Goal: Task Accomplishment & Management: Use online tool/utility

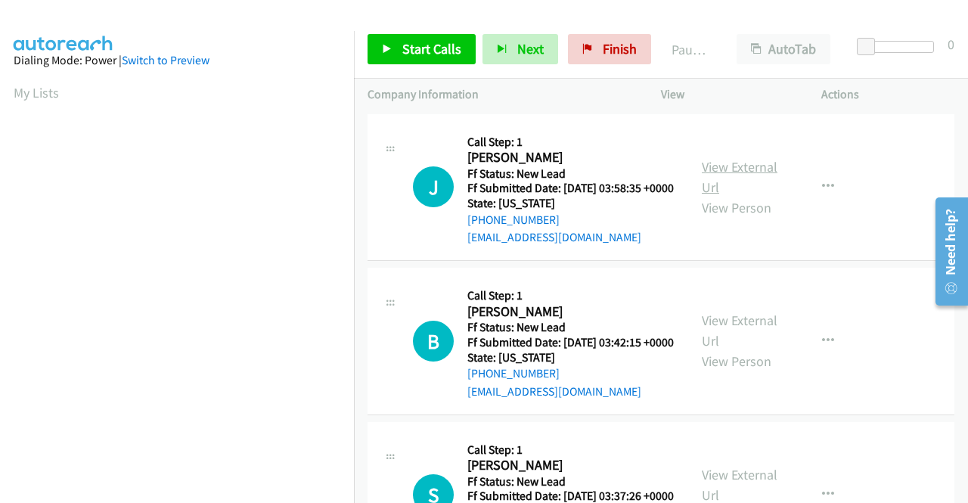
click at [721, 170] on link "View External Url" at bounding box center [740, 177] width 76 height 38
click at [751, 336] on link "View External Url" at bounding box center [740, 331] width 76 height 38
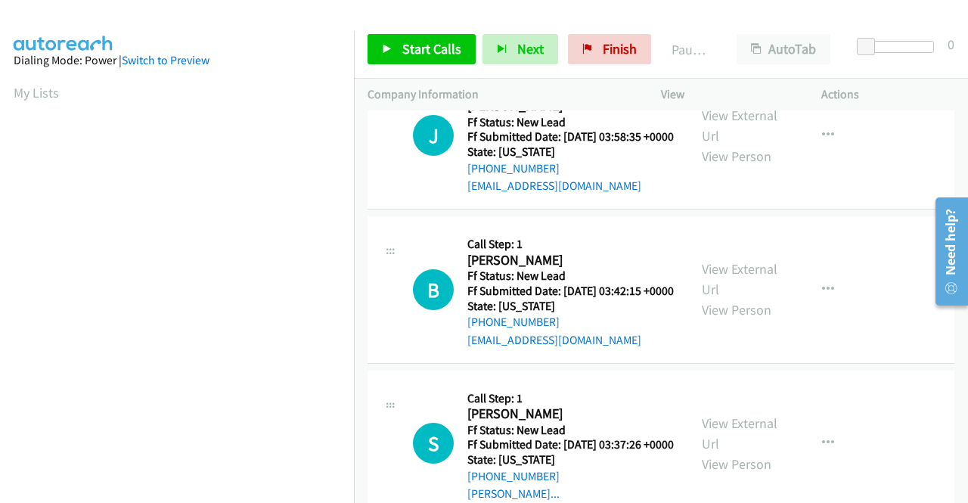
scroll to position [76, 0]
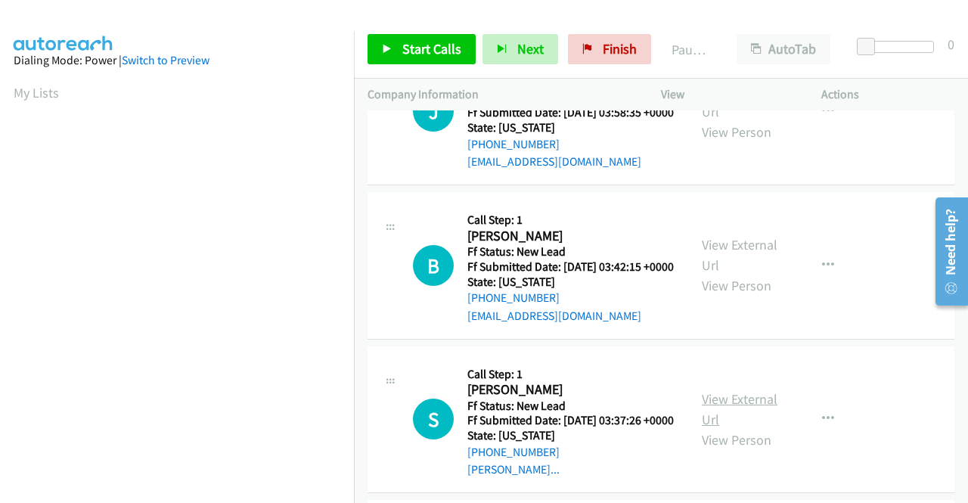
click at [744, 428] on link "View External Url" at bounding box center [740, 409] width 76 height 38
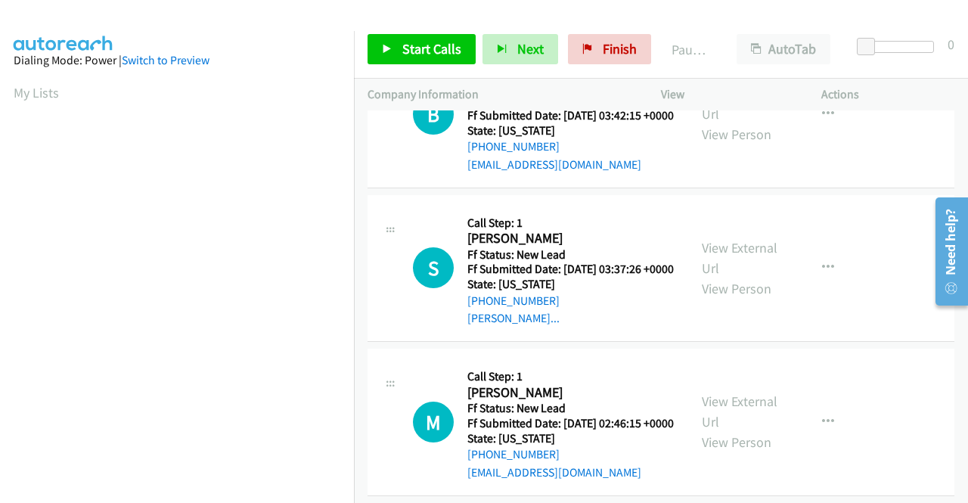
scroll to position [302, 0]
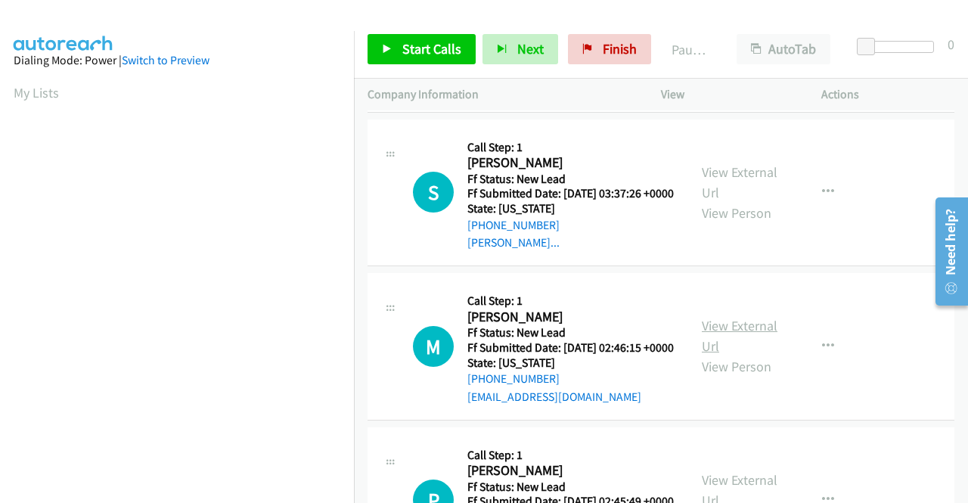
click at [745, 355] on link "View External Url" at bounding box center [740, 336] width 76 height 38
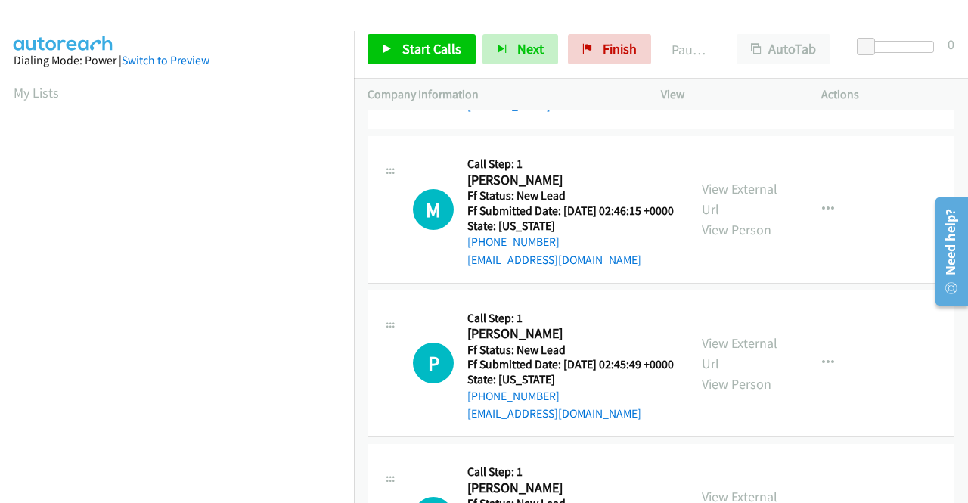
scroll to position [454, 0]
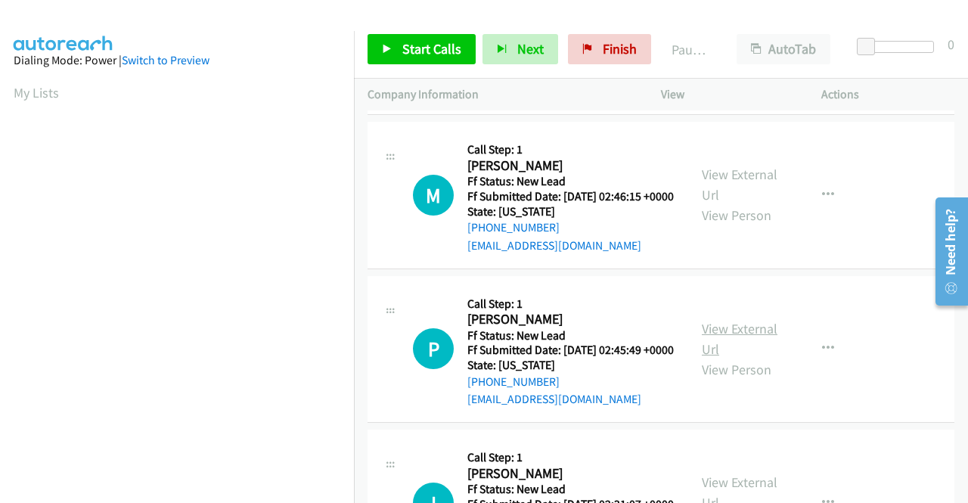
click at [747, 358] on link "View External Url" at bounding box center [740, 339] width 76 height 38
click at [413, 56] on span "Start Calls" at bounding box center [431, 48] width 59 height 17
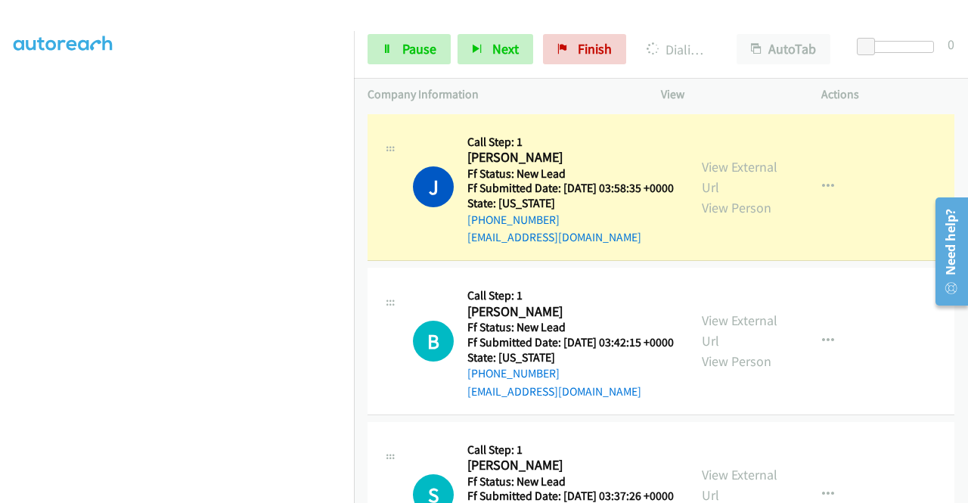
scroll to position [0, 0]
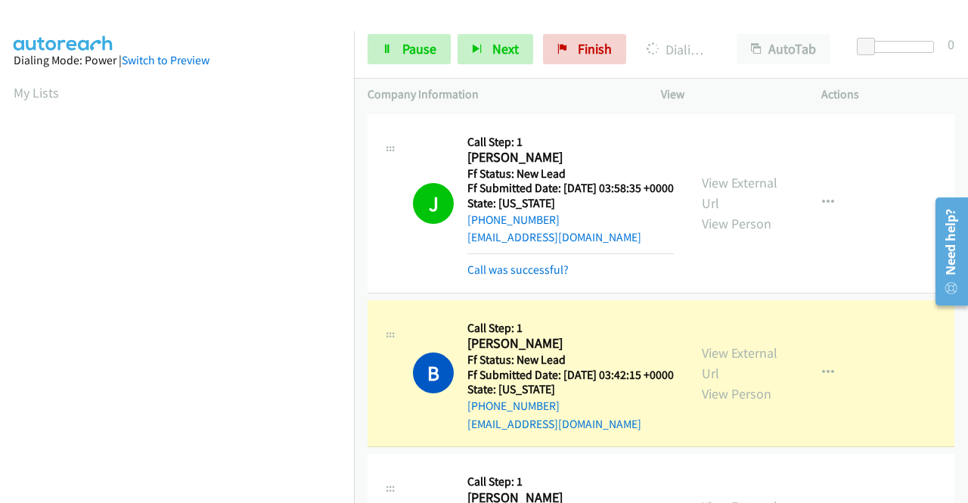
click at [362, 296] on td "J Callback Scheduled Call Step: 1 [PERSON_NAME] America/New_York Ff Status: New…" at bounding box center [661, 203] width 614 height 186
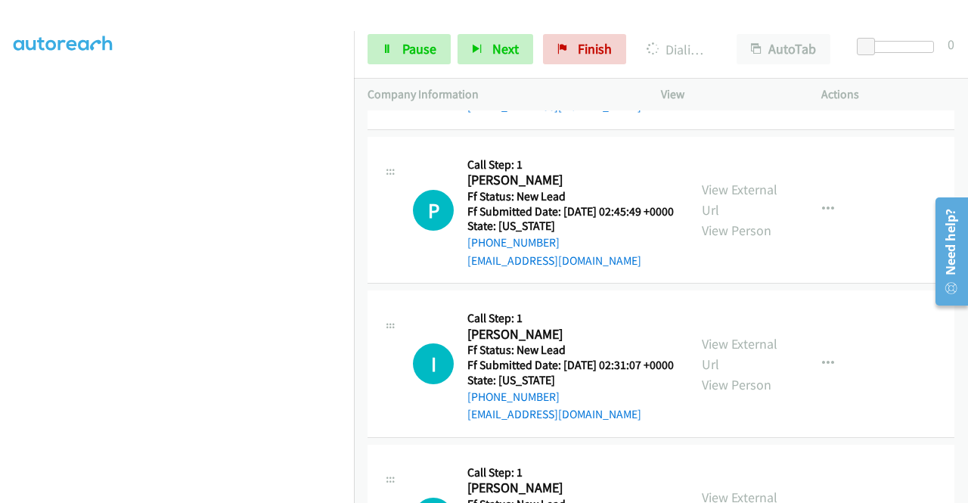
scroll to position [680, 0]
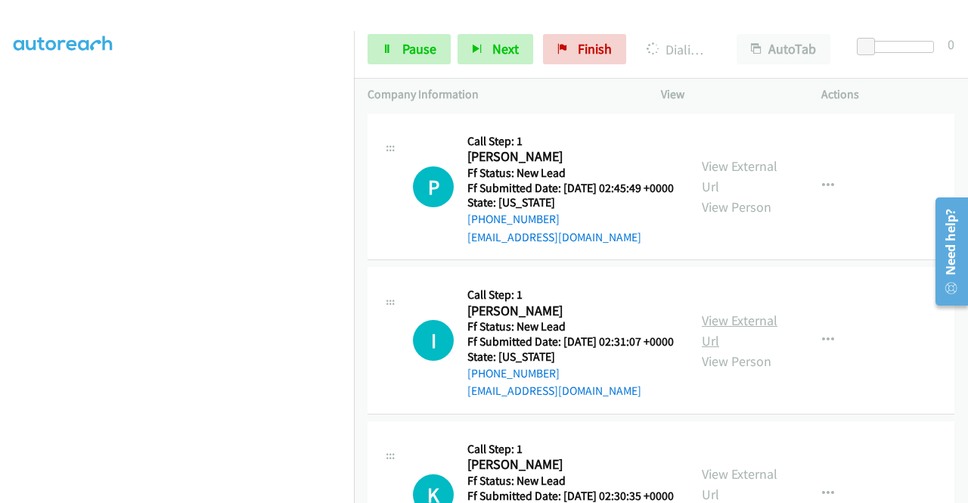
click at [758, 349] on link "View External Url" at bounding box center [740, 331] width 76 height 38
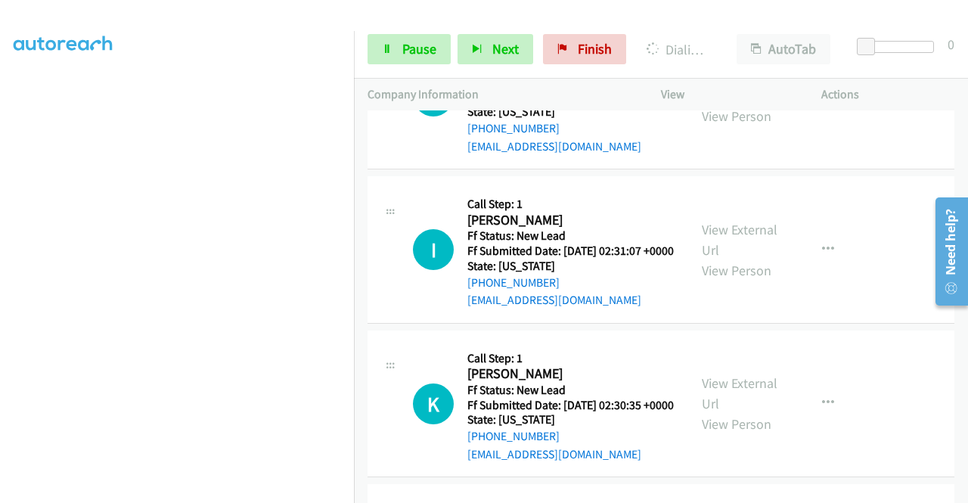
scroll to position [907, 0]
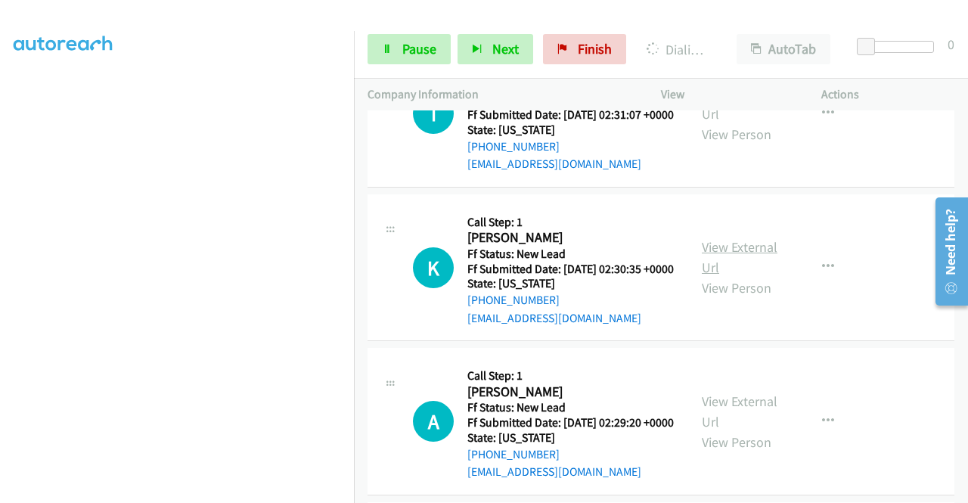
click at [746, 276] on link "View External Url" at bounding box center [740, 257] width 76 height 38
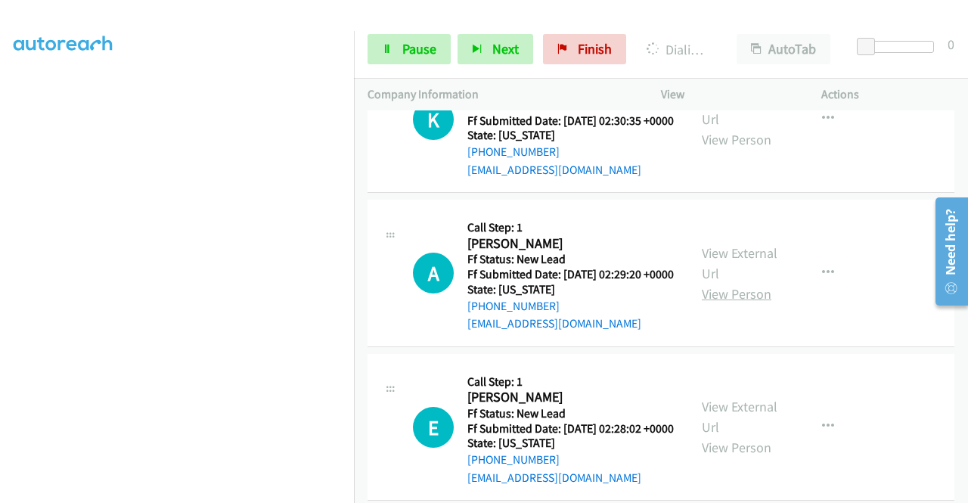
scroll to position [1059, 0]
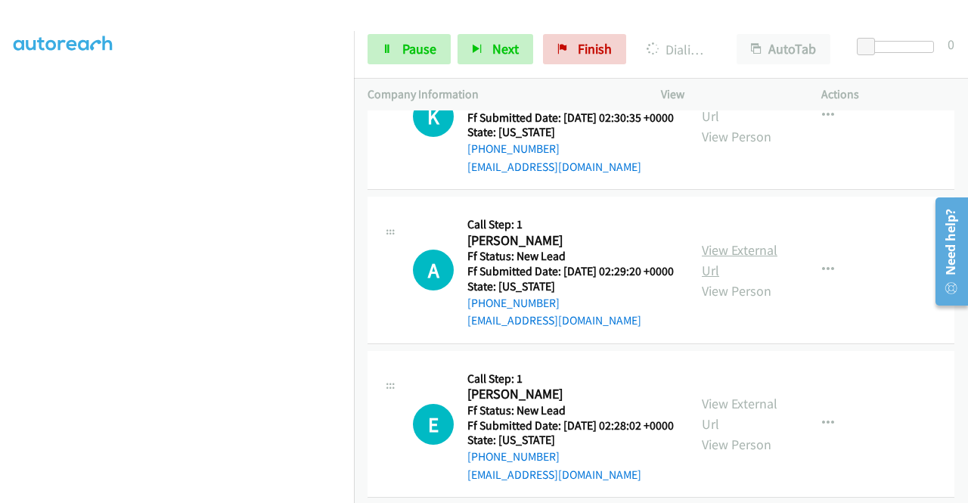
click at [736, 279] on link "View External Url" at bounding box center [740, 260] width 76 height 38
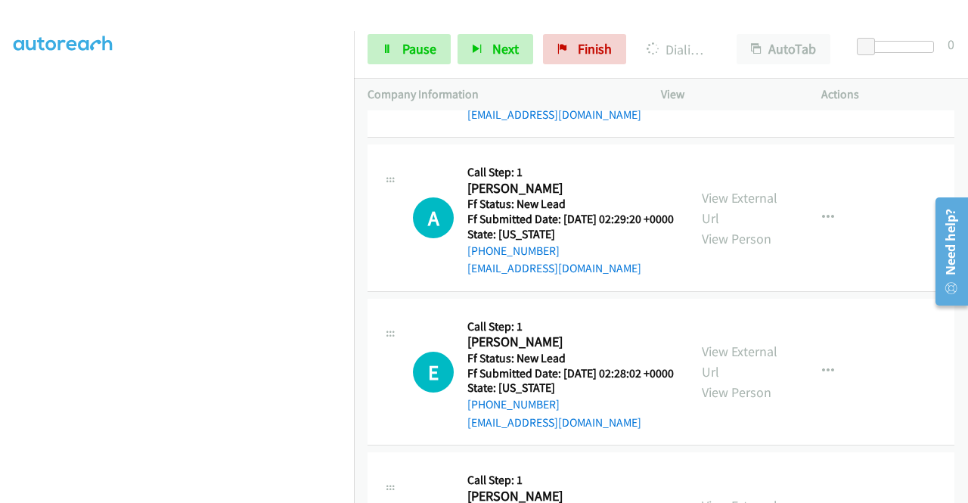
scroll to position [1134, 0]
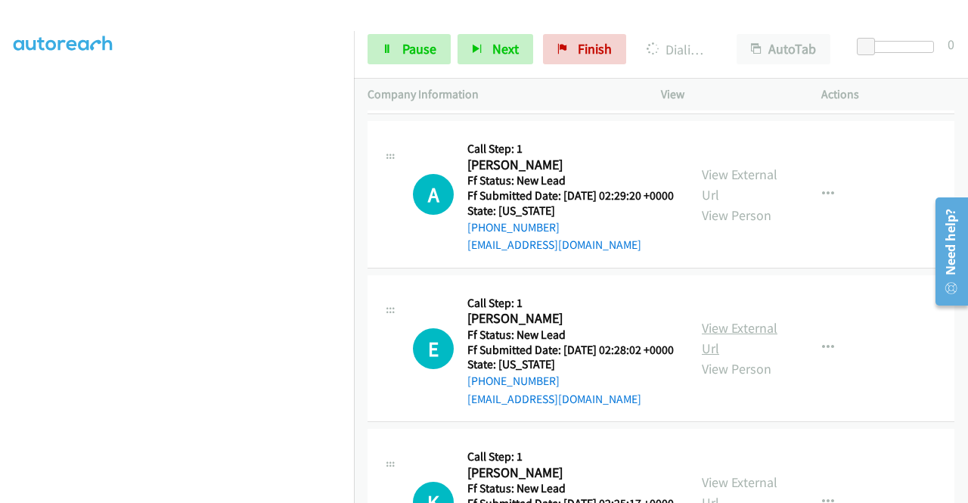
click at [746, 357] on link "View External Url" at bounding box center [740, 338] width 76 height 38
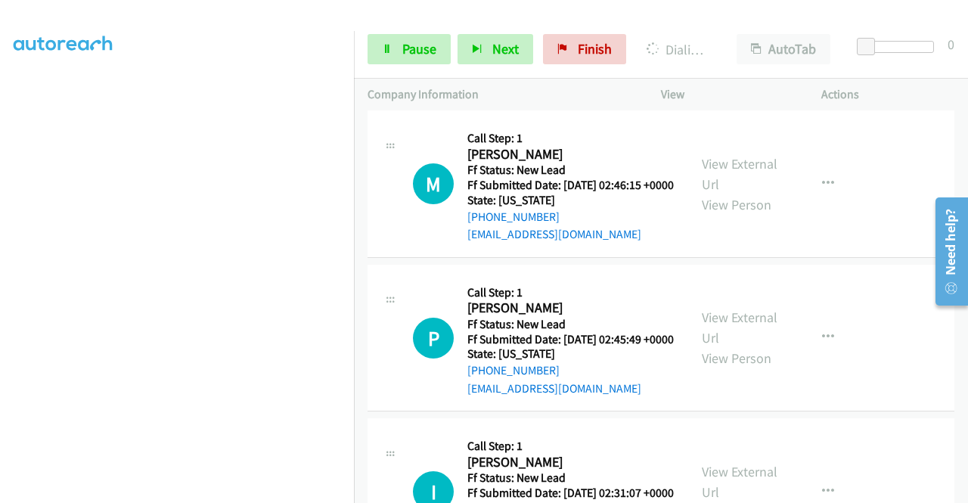
scroll to position [302, 0]
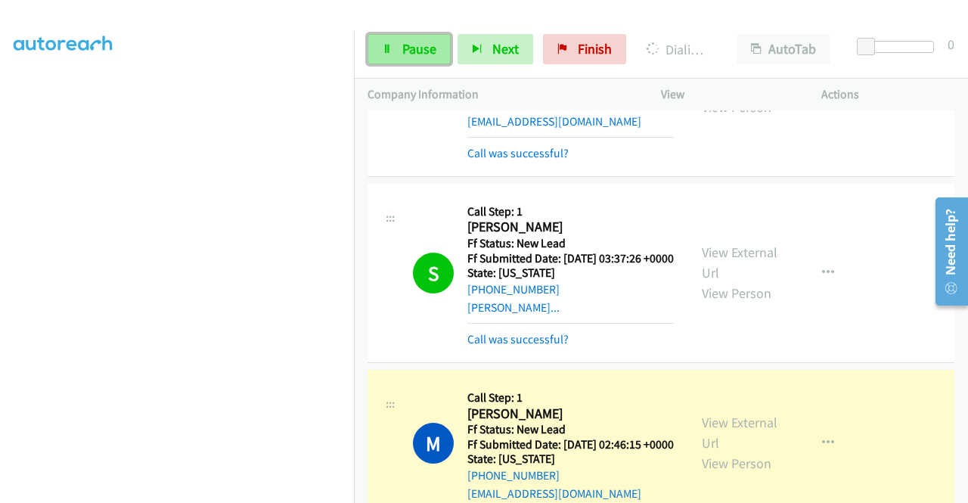
click at [413, 54] on span "Pause" at bounding box center [419, 48] width 34 height 17
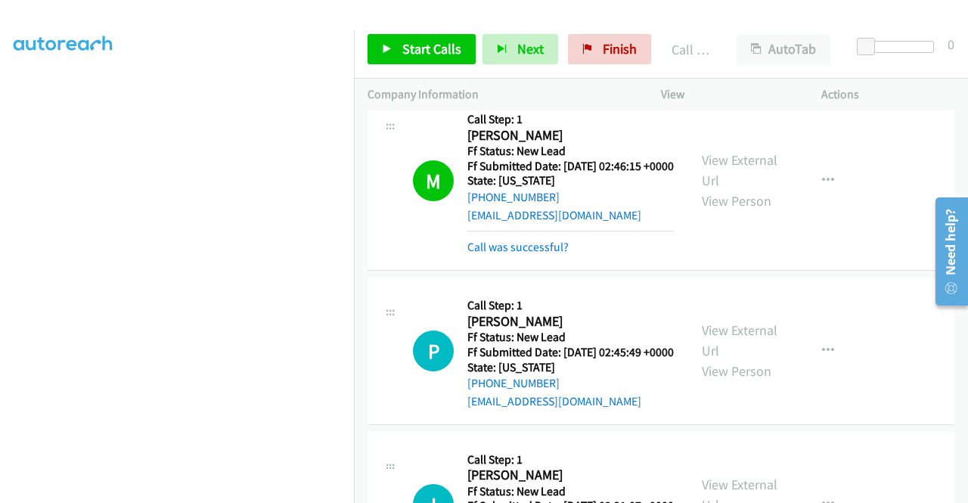
scroll to position [605, 0]
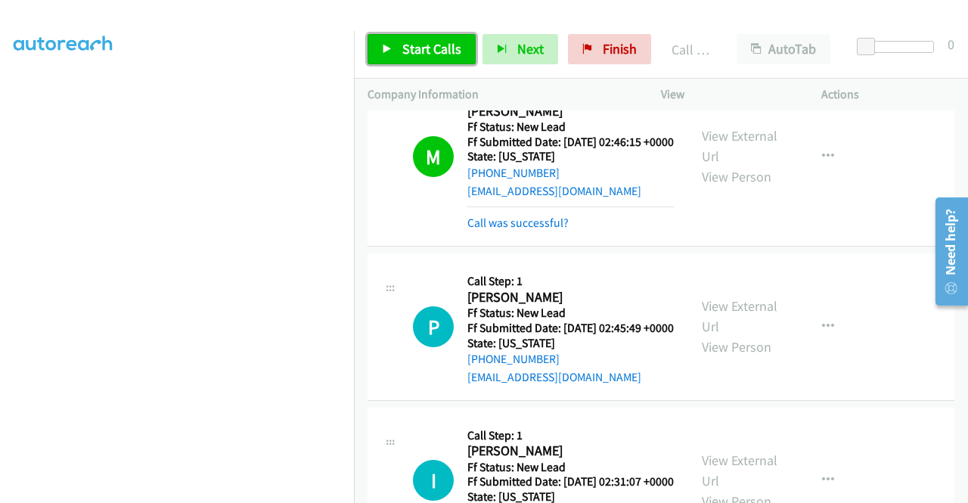
click at [398, 38] on link "Start Calls" at bounding box center [421, 49] width 108 height 30
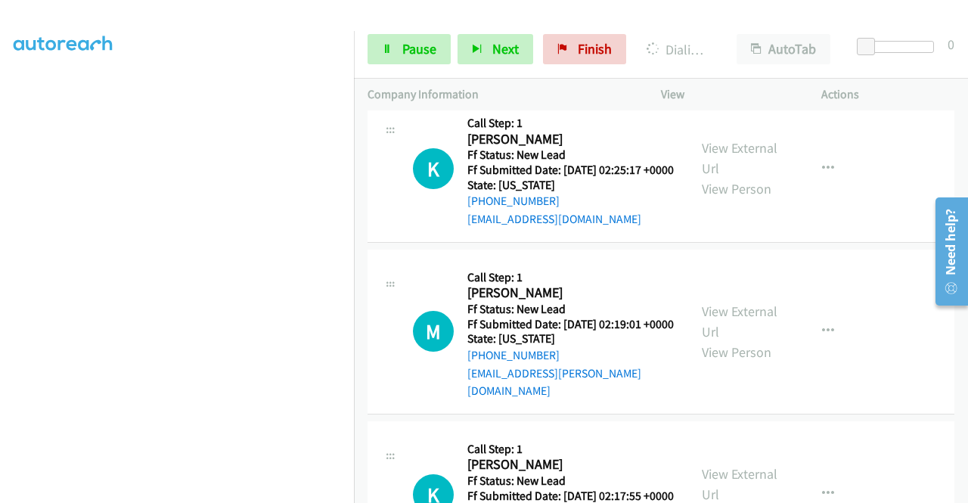
scroll to position [1588, 0]
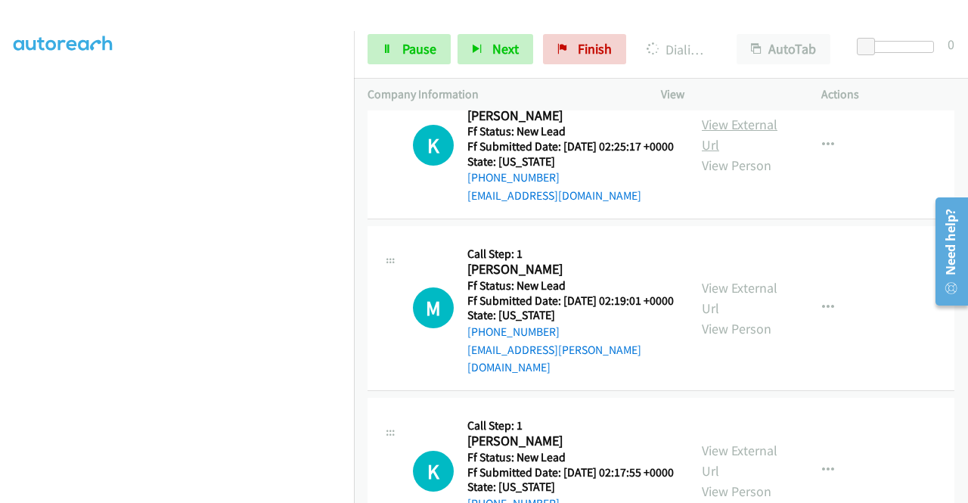
click at [726, 153] on link "View External Url" at bounding box center [740, 135] width 76 height 38
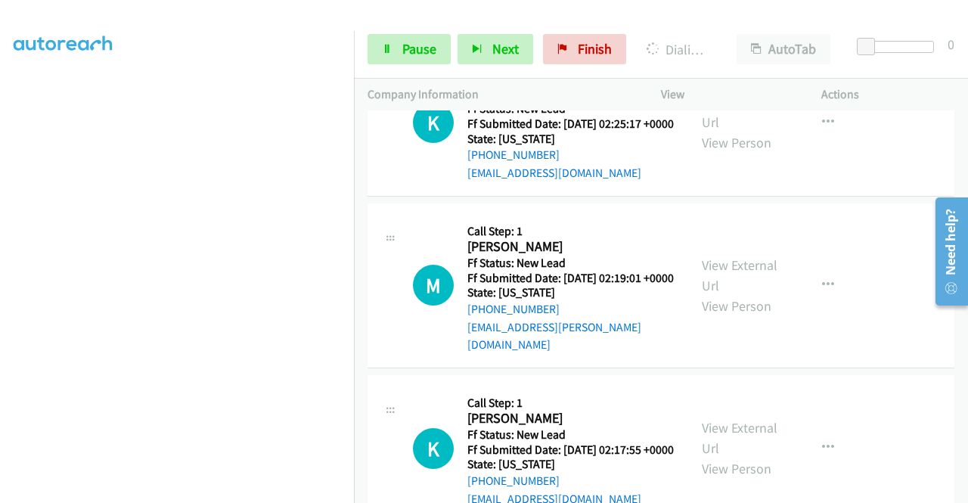
scroll to position [1663, 0]
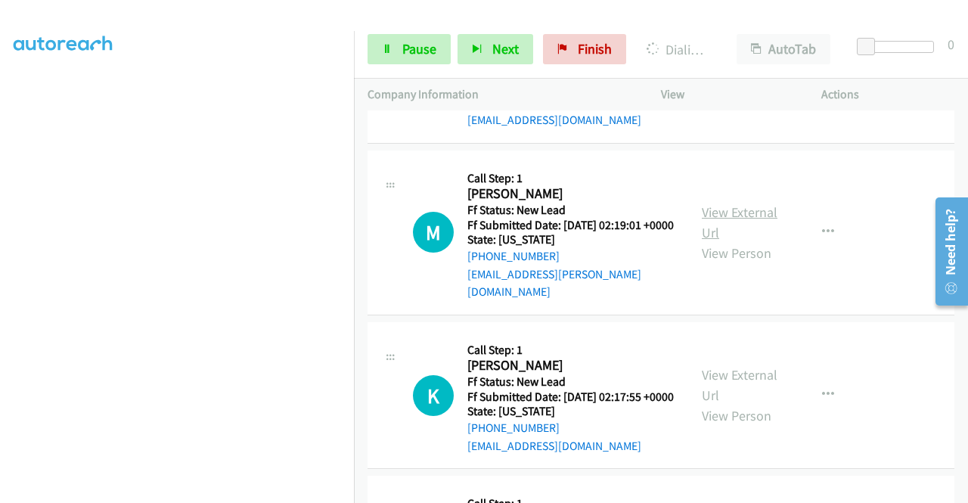
click at [726, 241] on link "View External Url" at bounding box center [740, 222] width 76 height 38
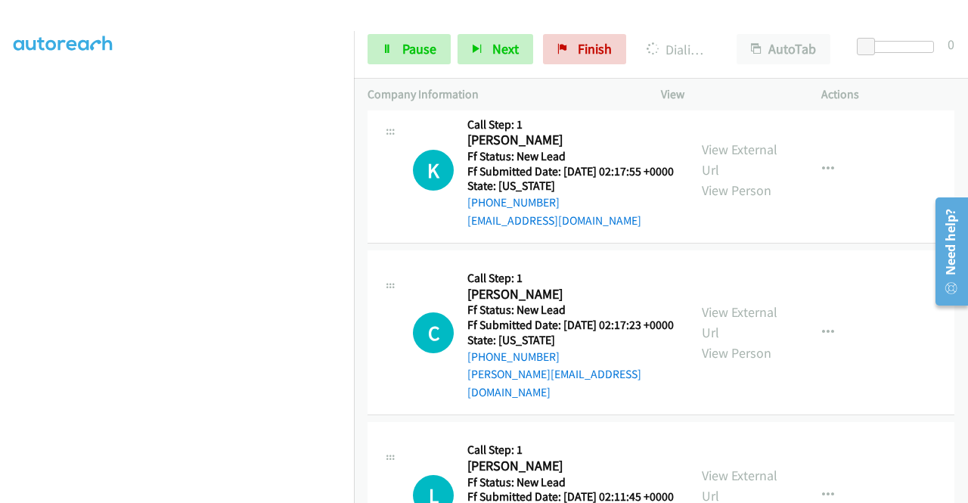
scroll to position [1890, 0]
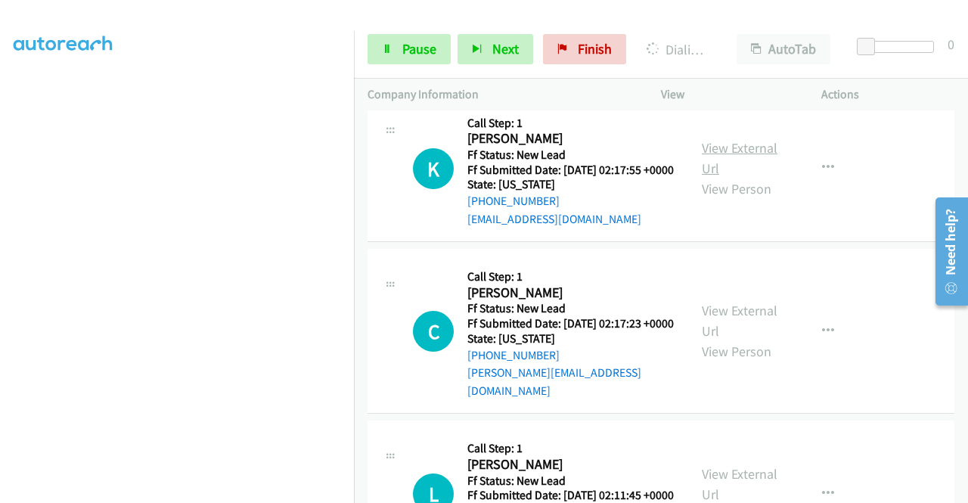
click at [735, 177] on link "View External Url" at bounding box center [740, 158] width 76 height 38
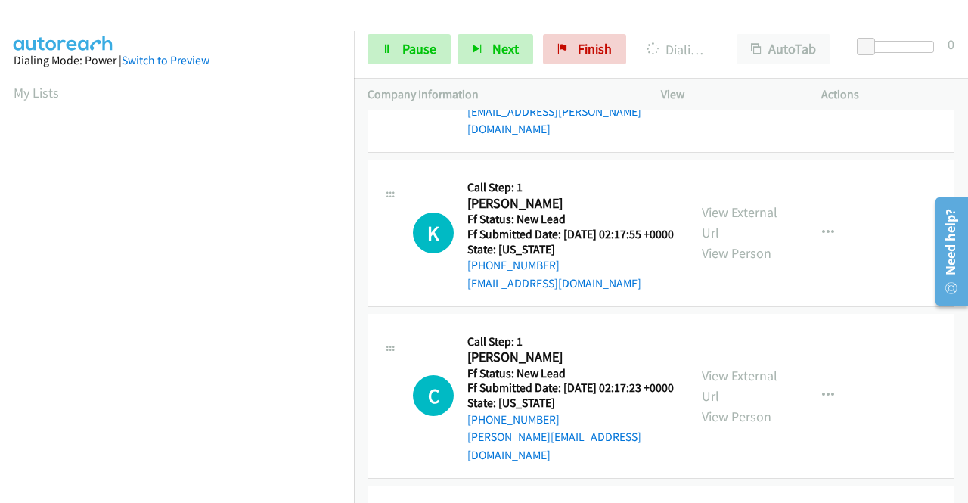
scroll to position [1954, 0]
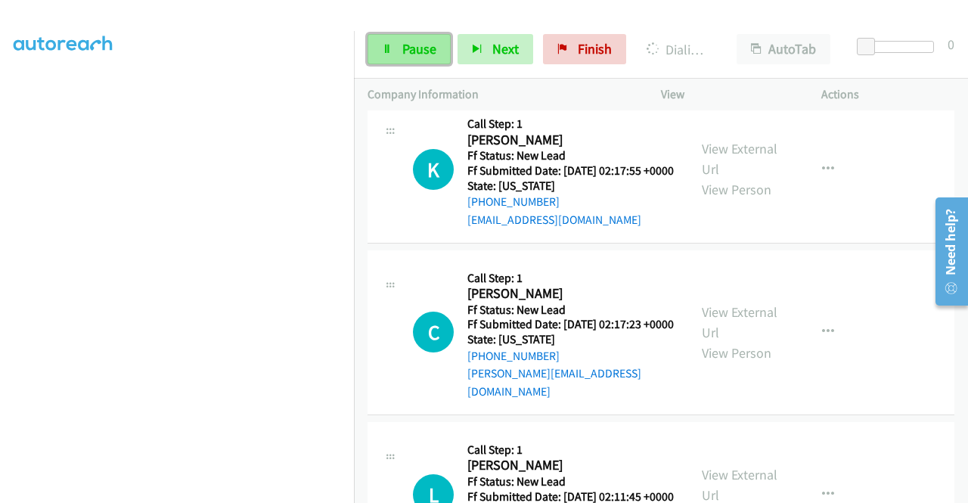
click at [417, 49] on span "Pause" at bounding box center [419, 48] width 34 height 17
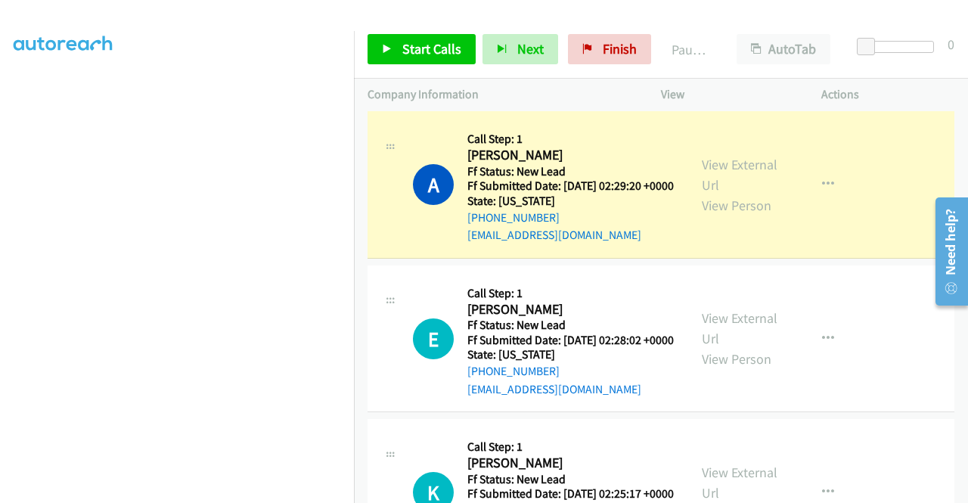
scroll to position [1273, 0]
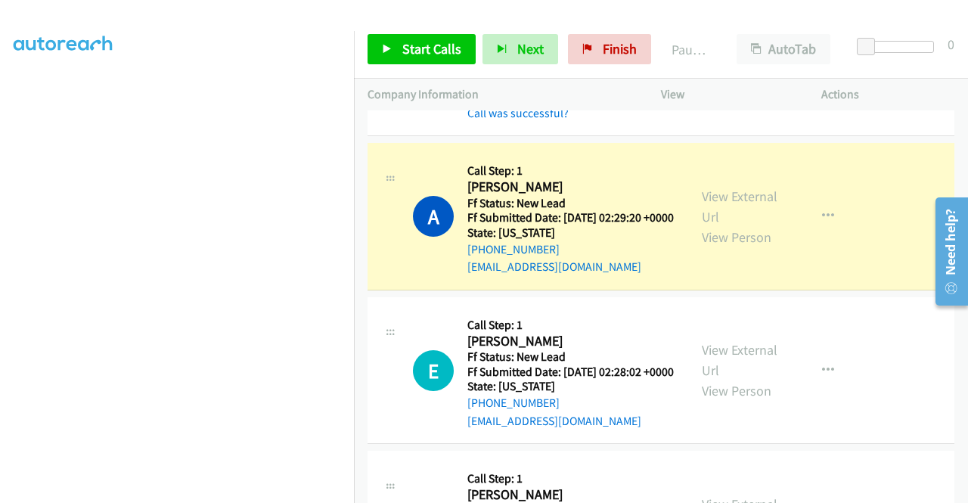
click at [835, 140] on td "K Callback Scheduled Call Step: 1 Kota [PERSON_NAME] America/New_York Ff Status…" at bounding box center [661, 47] width 614 height 186
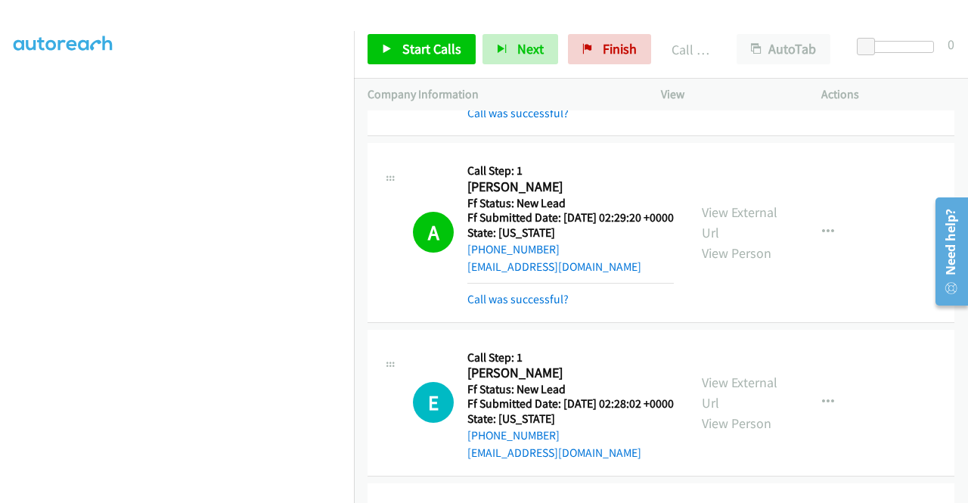
scroll to position [345, 0]
click at [502, 14] on div at bounding box center [477, 29] width 954 height 58
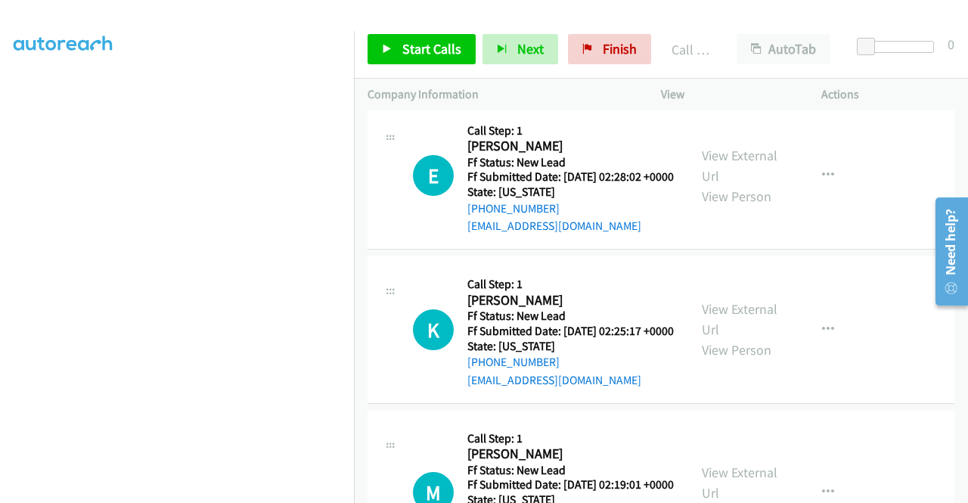
scroll to position [1500, 0]
click at [402, 40] on span "Start Calls" at bounding box center [431, 48] width 59 height 17
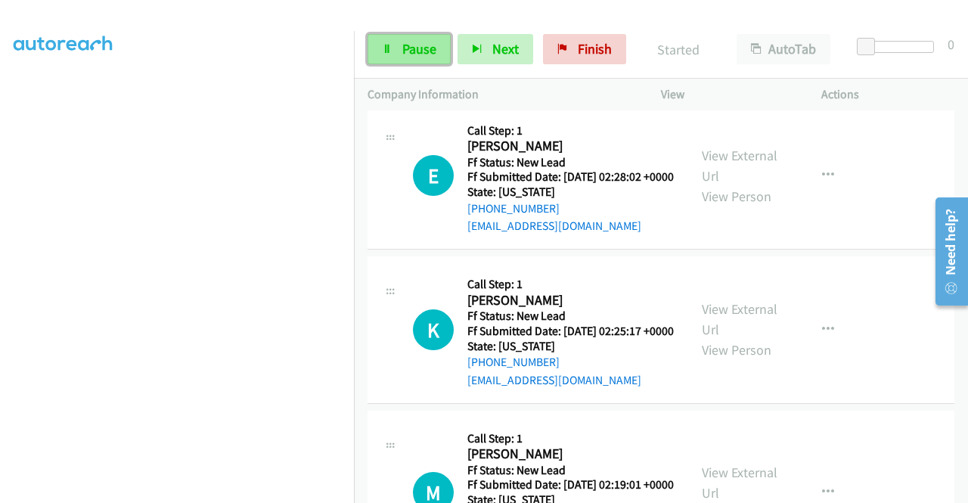
click at [415, 45] on span "Pause" at bounding box center [419, 48] width 34 height 17
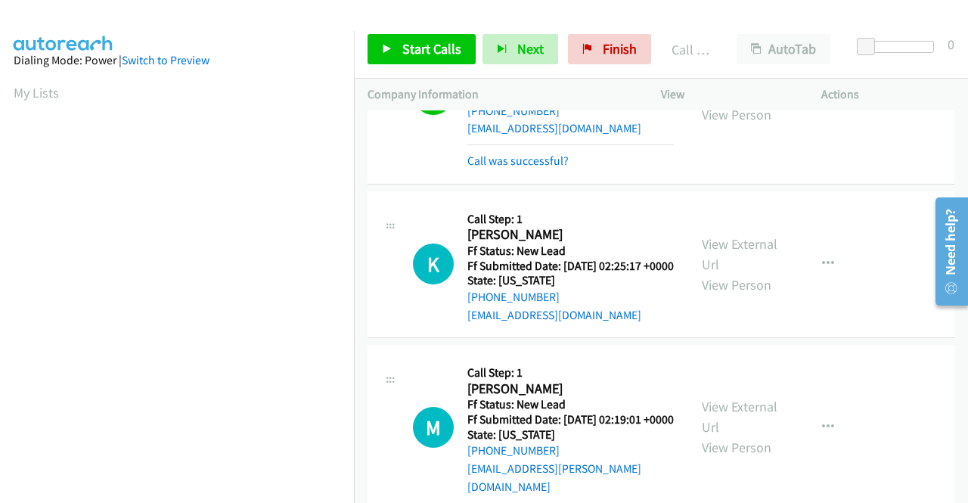
scroll to position [1651, 0]
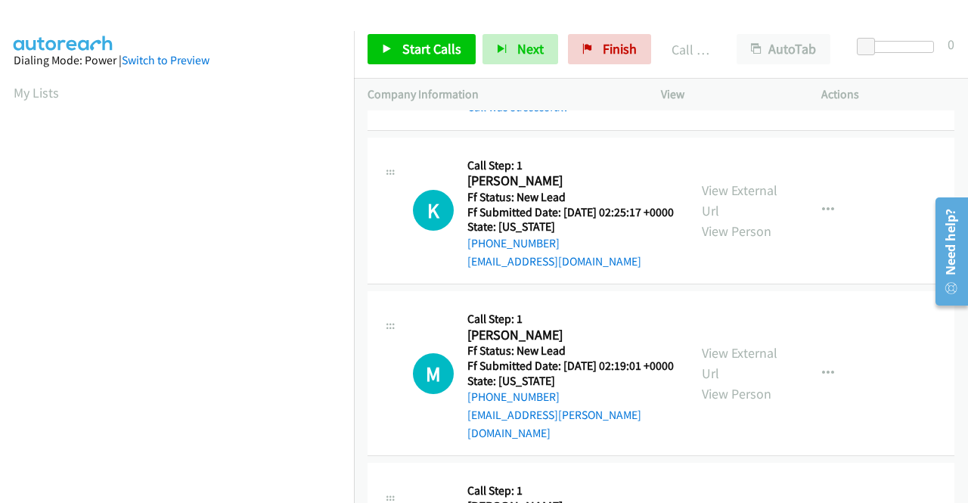
click at [811, 131] on div "E Callback Scheduled Call Step: 1 [PERSON_NAME] America/New_York Ff Status: New…" at bounding box center [660, 41] width 587 height 179
click at [436, 52] on span "Start Calls" at bounding box center [431, 48] width 59 height 17
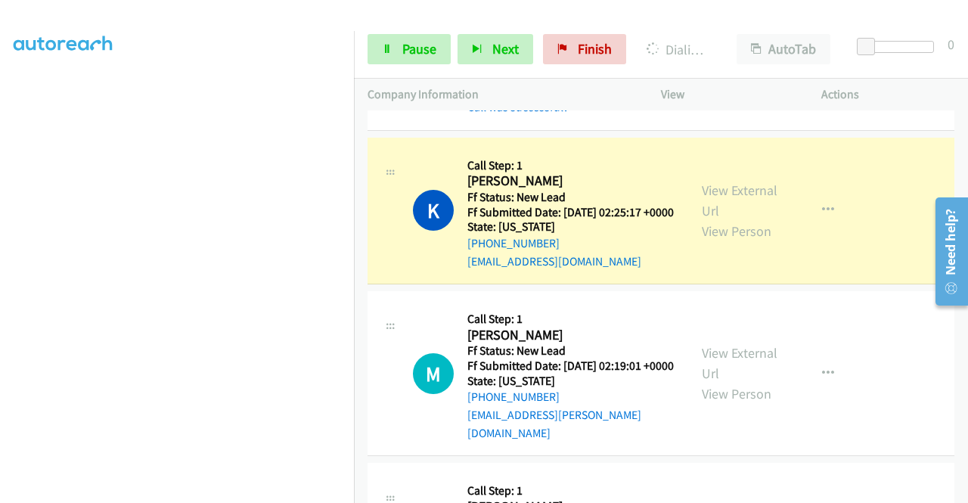
scroll to position [0, 0]
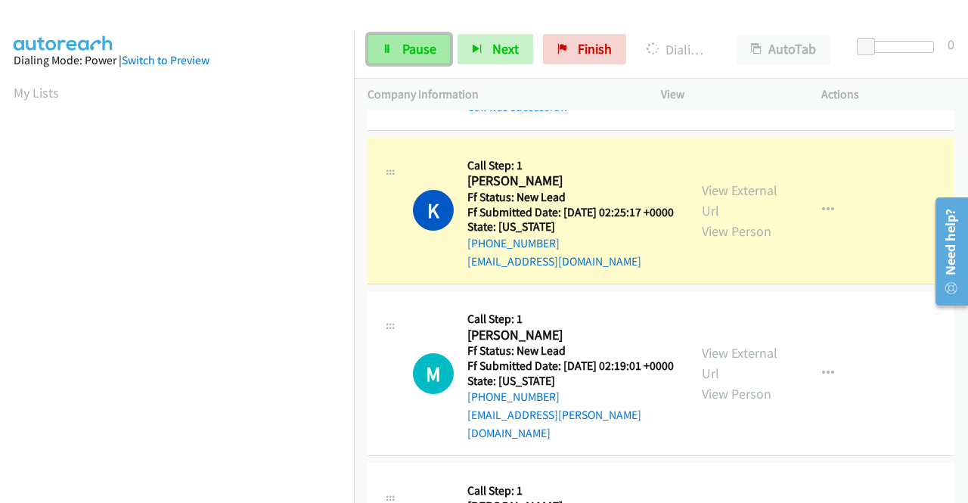
click at [411, 49] on span "Pause" at bounding box center [419, 48] width 34 height 17
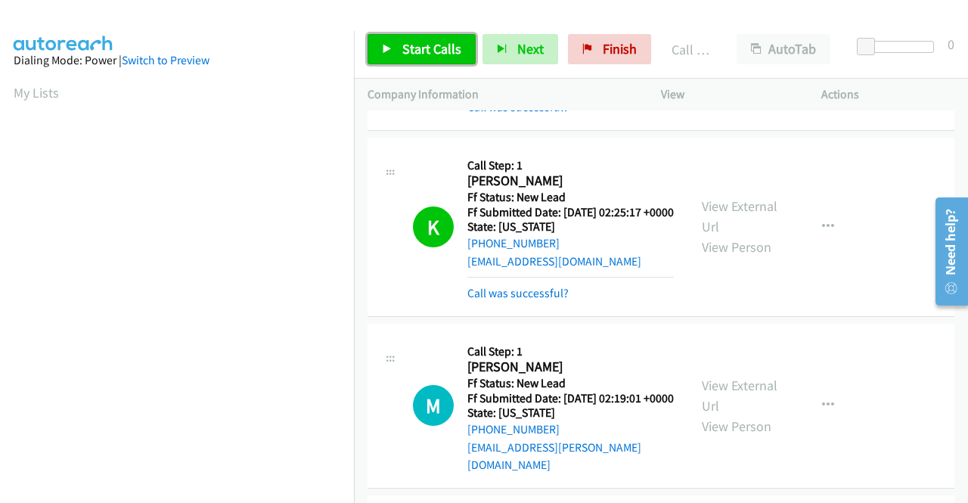
click at [389, 46] on icon at bounding box center [387, 50] width 11 height 11
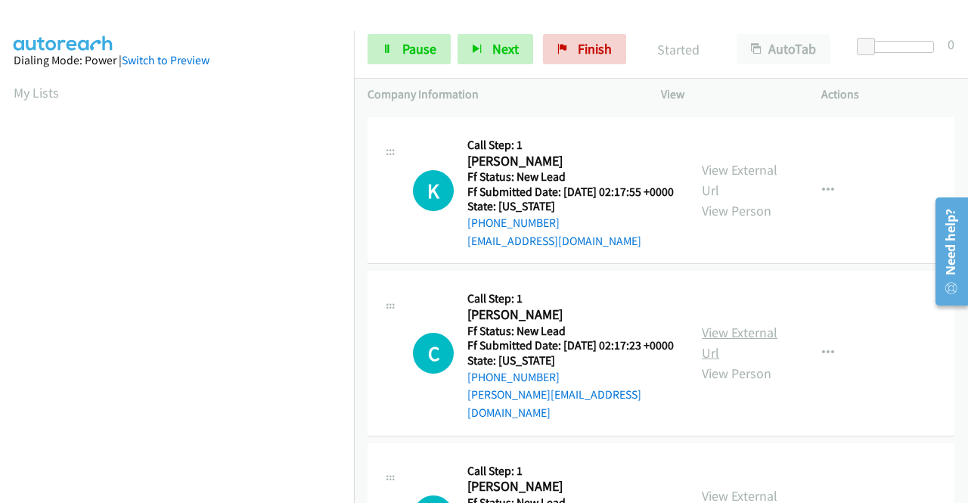
scroll to position [2105, 0]
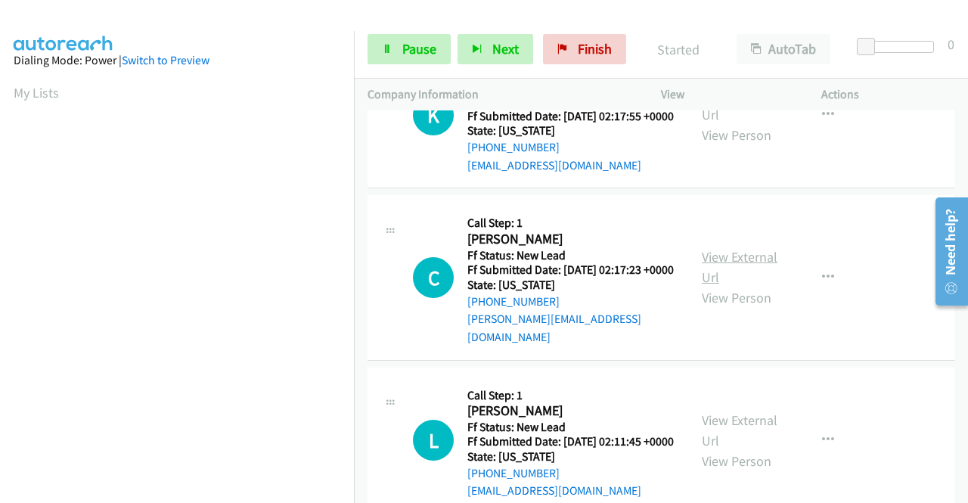
click at [747, 286] on link "View External Url" at bounding box center [740, 267] width 76 height 38
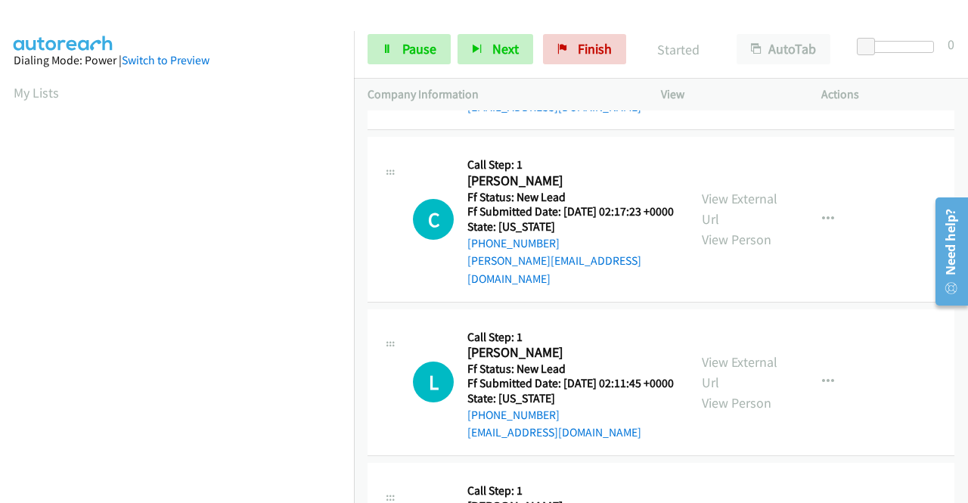
scroll to position [2256, 0]
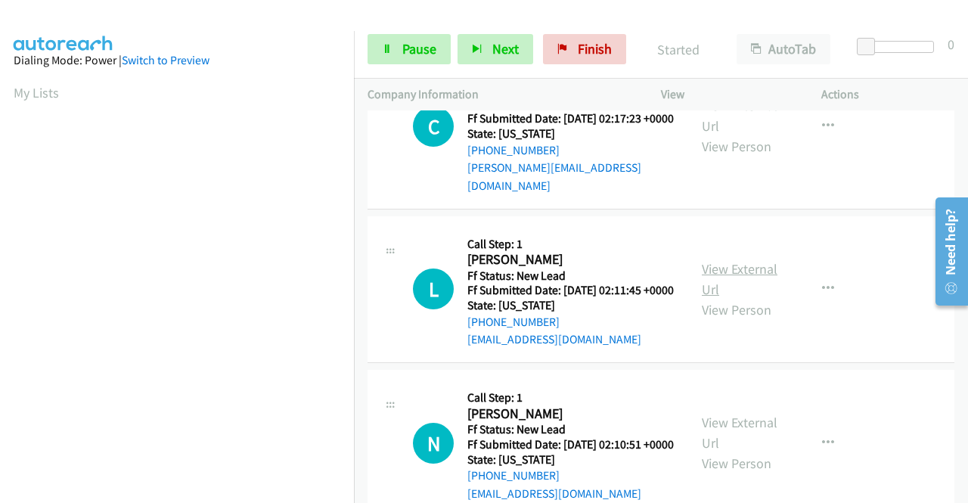
click at [739, 298] on link "View External Url" at bounding box center [740, 279] width 76 height 38
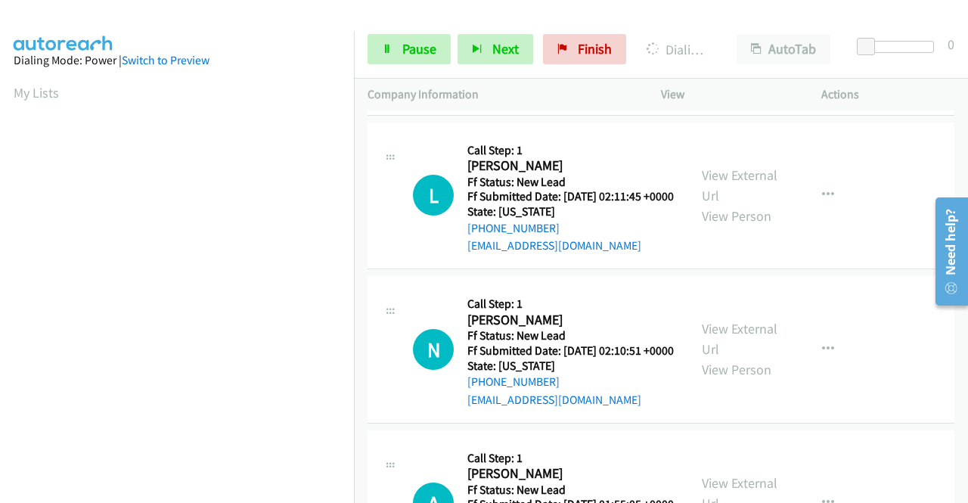
scroll to position [2407, 0]
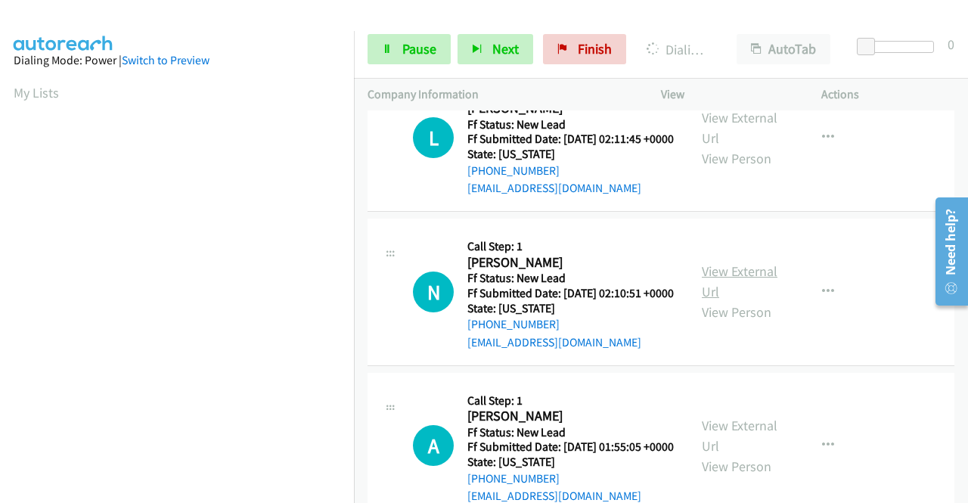
click at [742, 300] on link "View External Url" at bounding box center [740, 281] width 76 height 38
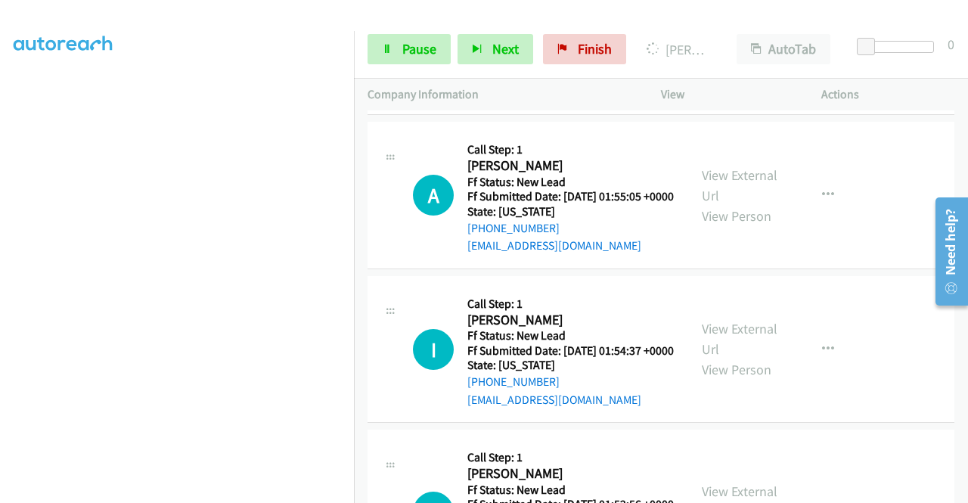
scroll to position [2785, 0]
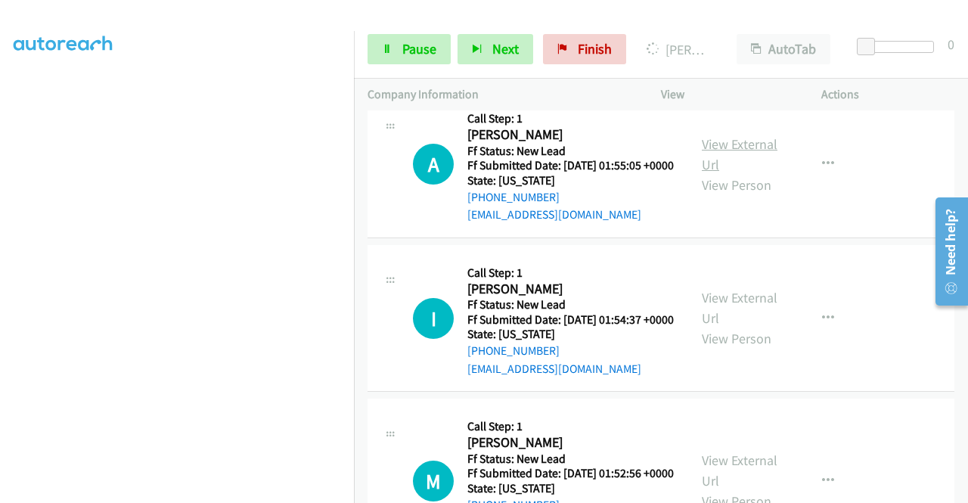
click at [750, 173] on link "View External Url" at bounding box center [740, 154] width 76 height 38
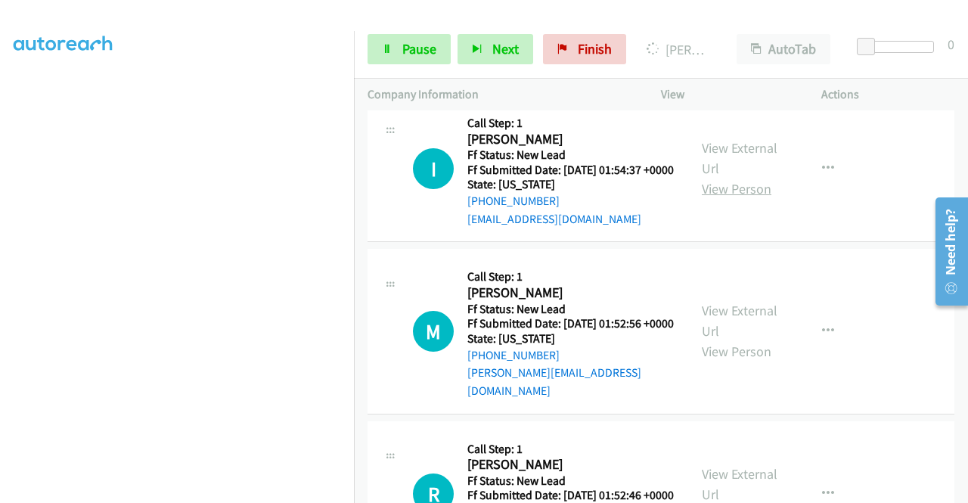
scroll to position [2937, 0]
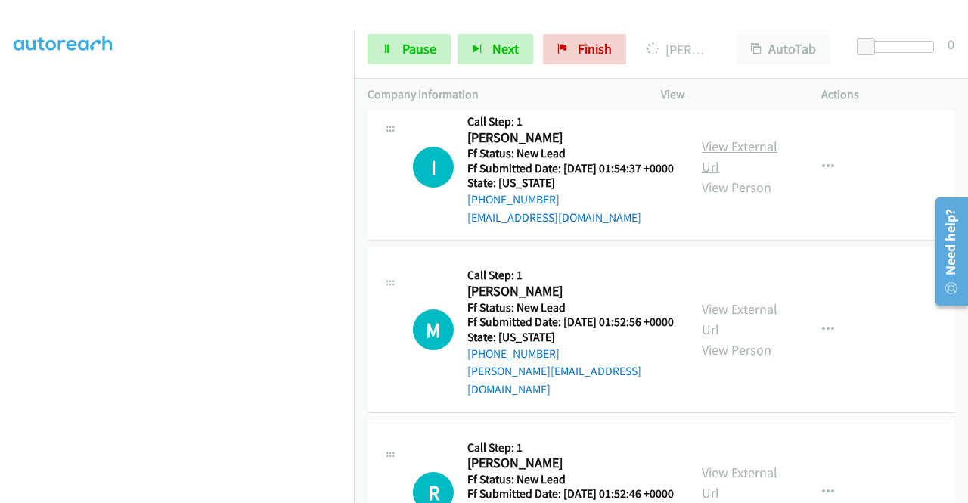
click at [734, 175] on link "View External Url" at bounding box center [740, 157] width 76 height 38
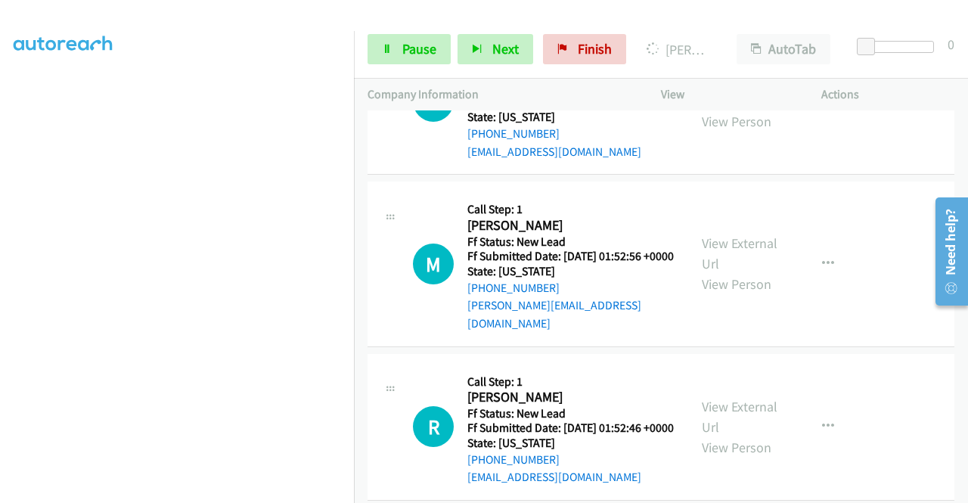
scroll to position [3088, 0]
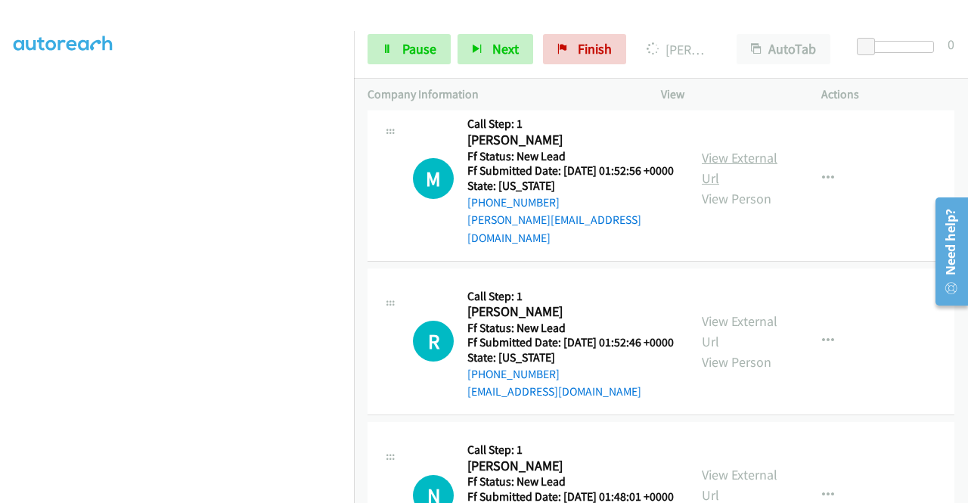
click at [723, 187] on link "View External Url" at bounding box center [740, 168] width 76 height 38
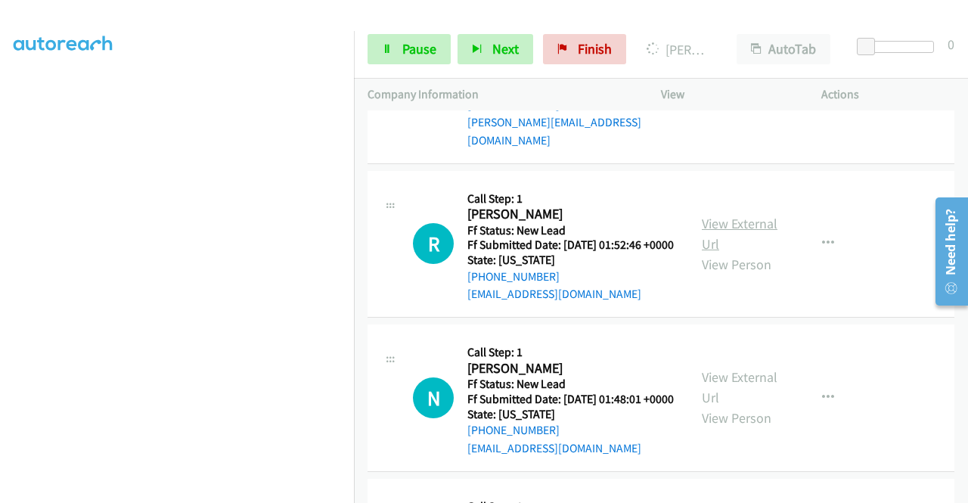
scroll to position [3239, 0]
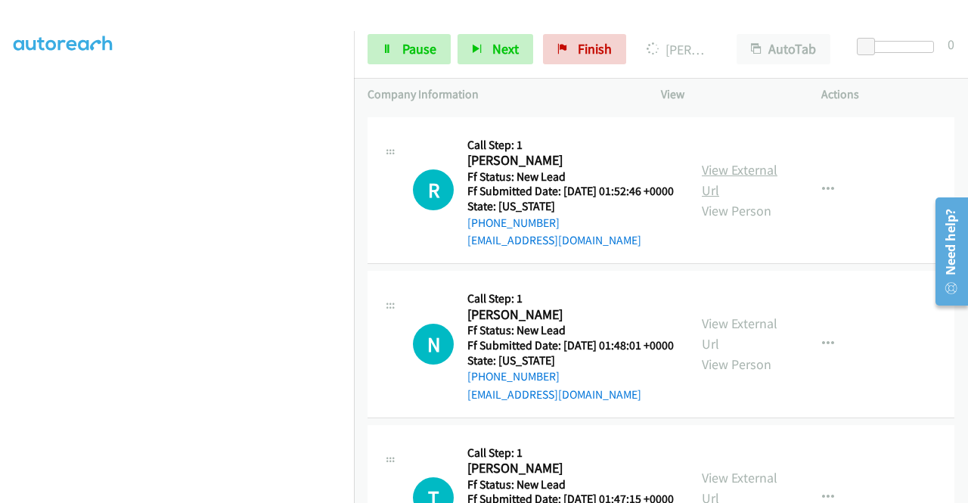
click at [756, 199] on link "View External Url" at bounding box center [740, 180] width 76 height 38
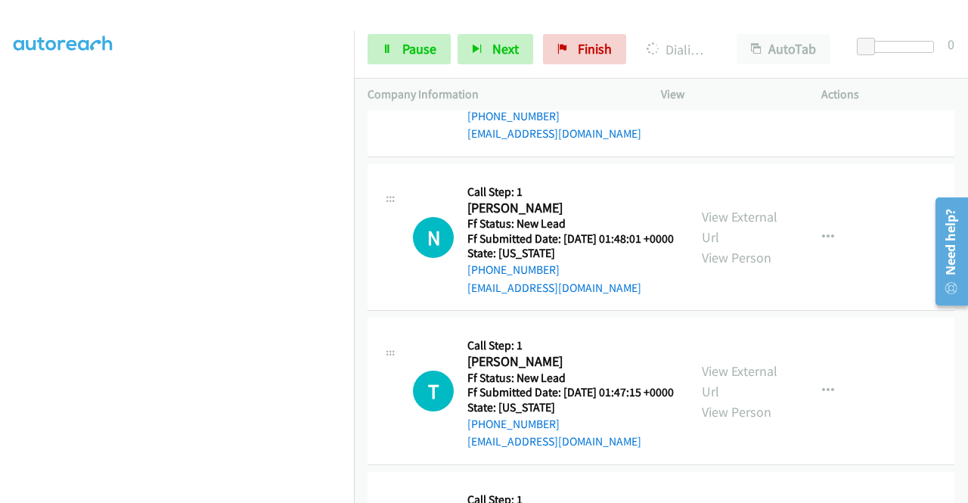
scroll to position [3466, 0]
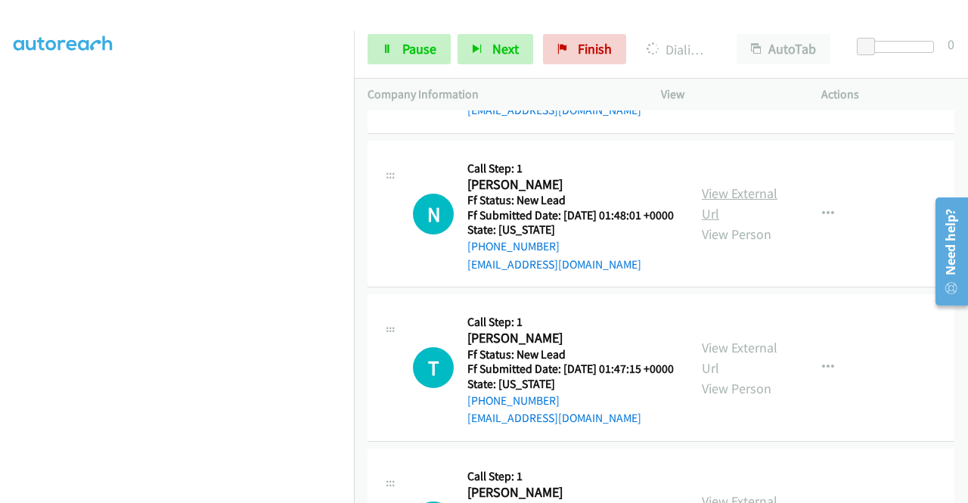
click at [740, 222] on link "View External Url" at bounding box center [740, 203] width 76 height 38
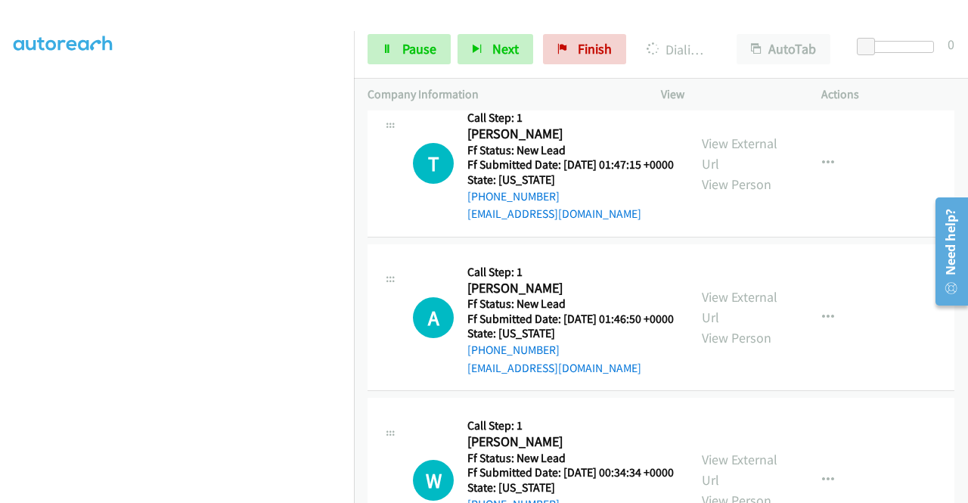
scroll to position [3693, 0]
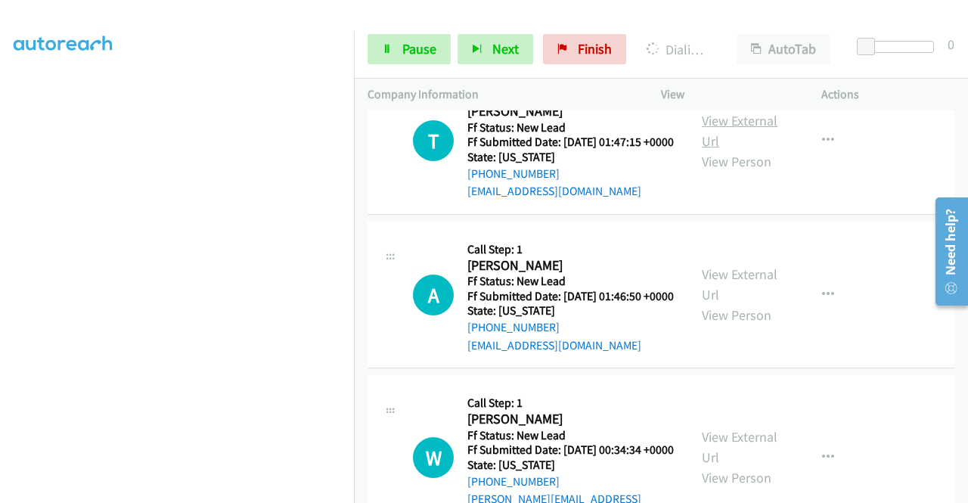
click at [718, 150] on link "View External Url" at bounding box center [740, 131] width 76 height 38
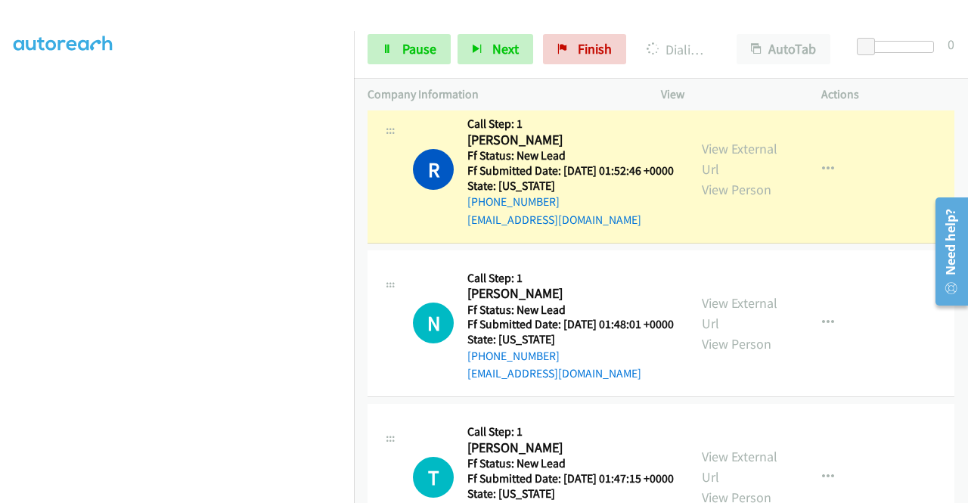
scroll to position [3390, 0]
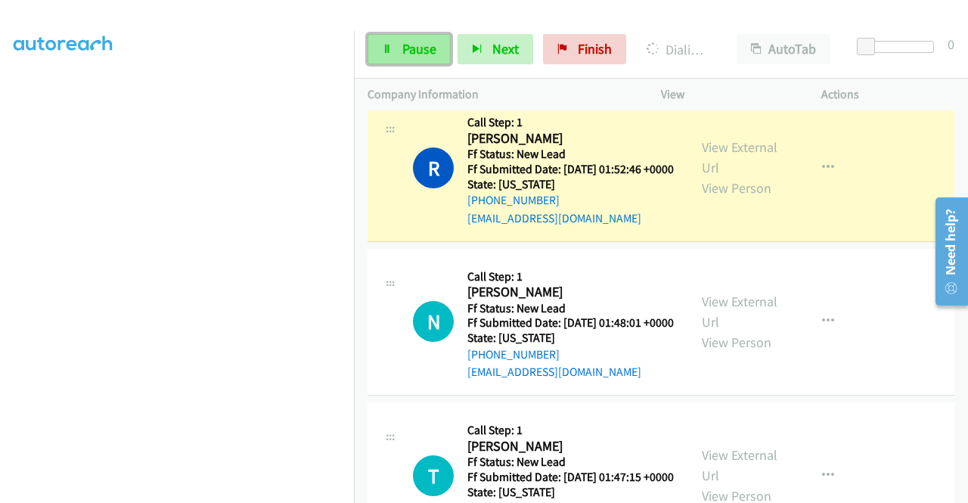
click at [416, 47] on span "Pause" at bounding box center [419, 48] width 34 height 17
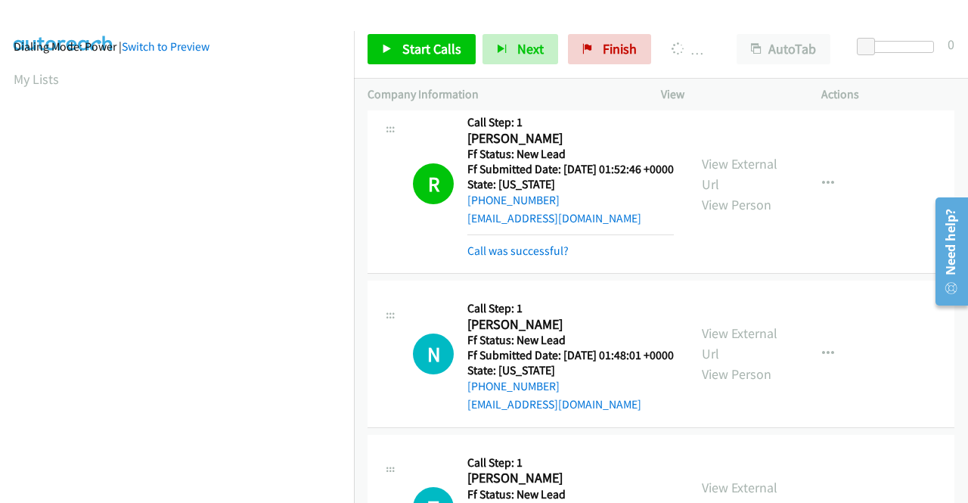
scroll to position [0, 0]
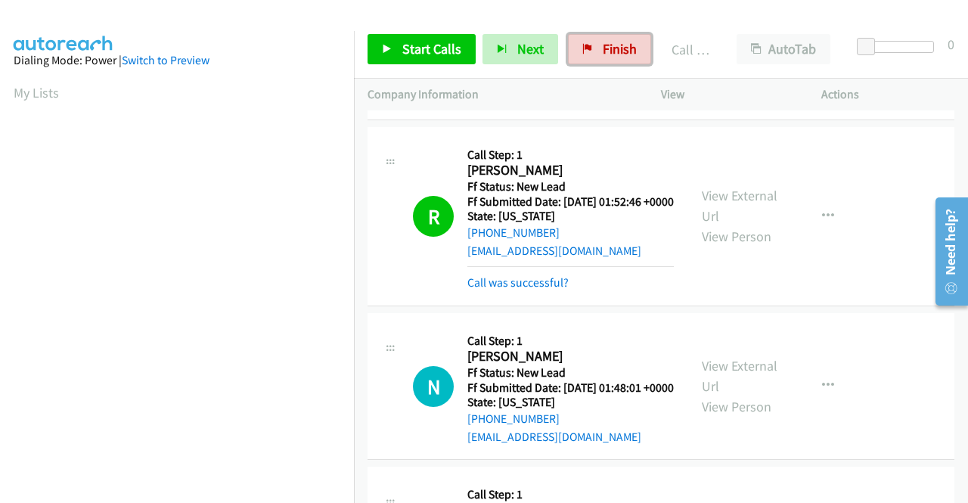
click at [628, 45] on span "Finish" at bounding box center [620, 48] width 34 height 17
